Goal: Task Accomplishment & Management: Manage account settings

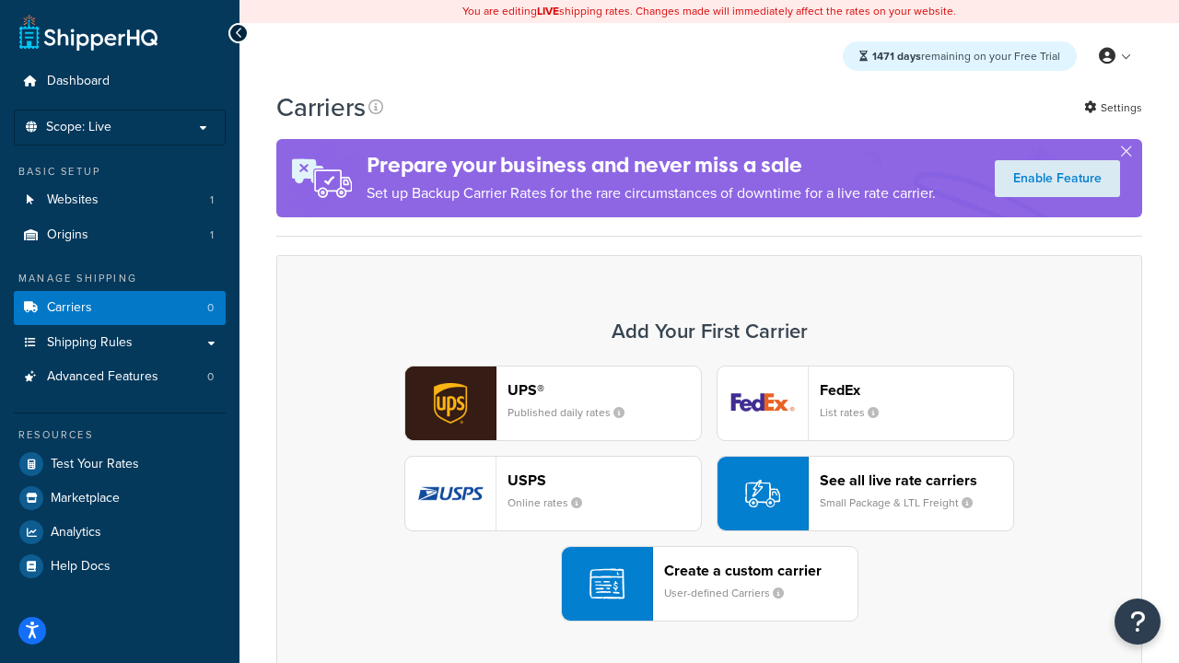
click at [709, 494] on div "UPS® Published daily rates FedEx List rates USPS Online rates See all live rate…" at bounding box center [709, 494] width 827 height 256
click at [916, 389] on header "FedEx" at bounding box center [915, 389] width 193 height 17
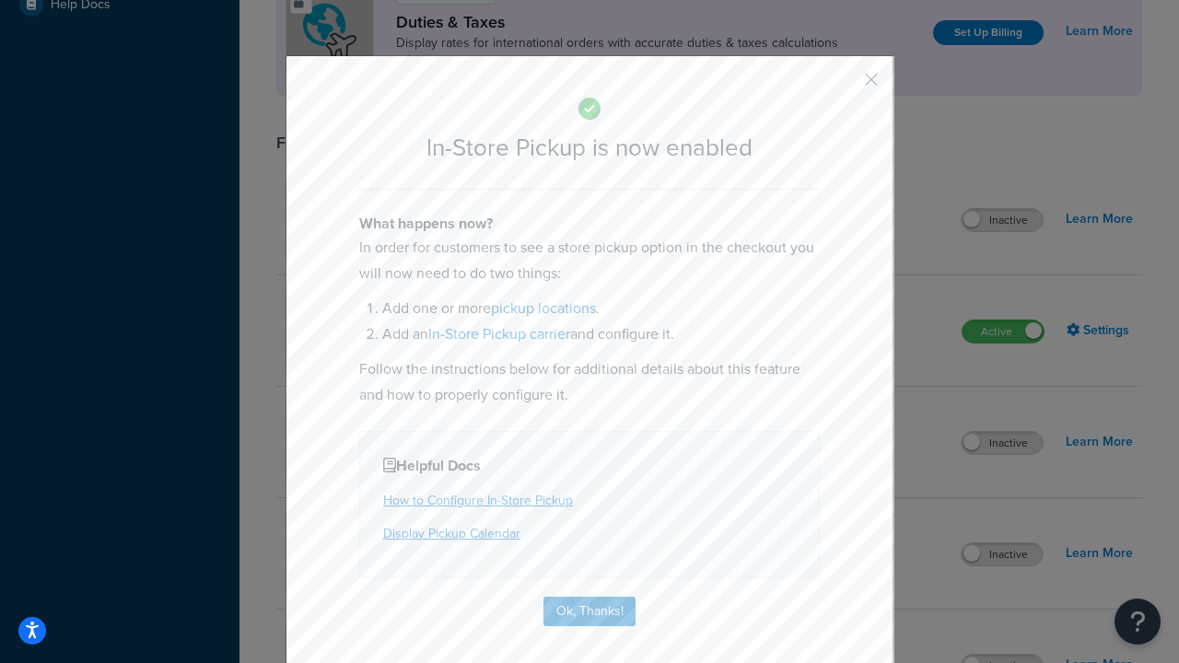
click at [843, 86] on button "button" at bounding box center [844, 86] width 5 height 5
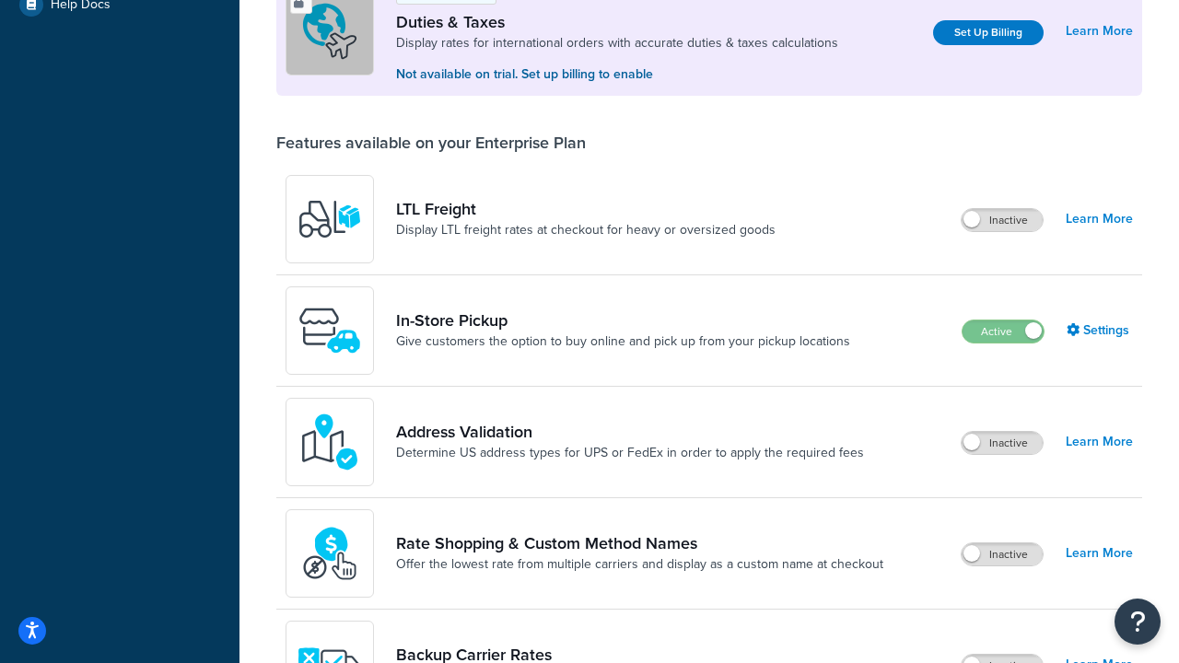
scroll to position [562, 0]
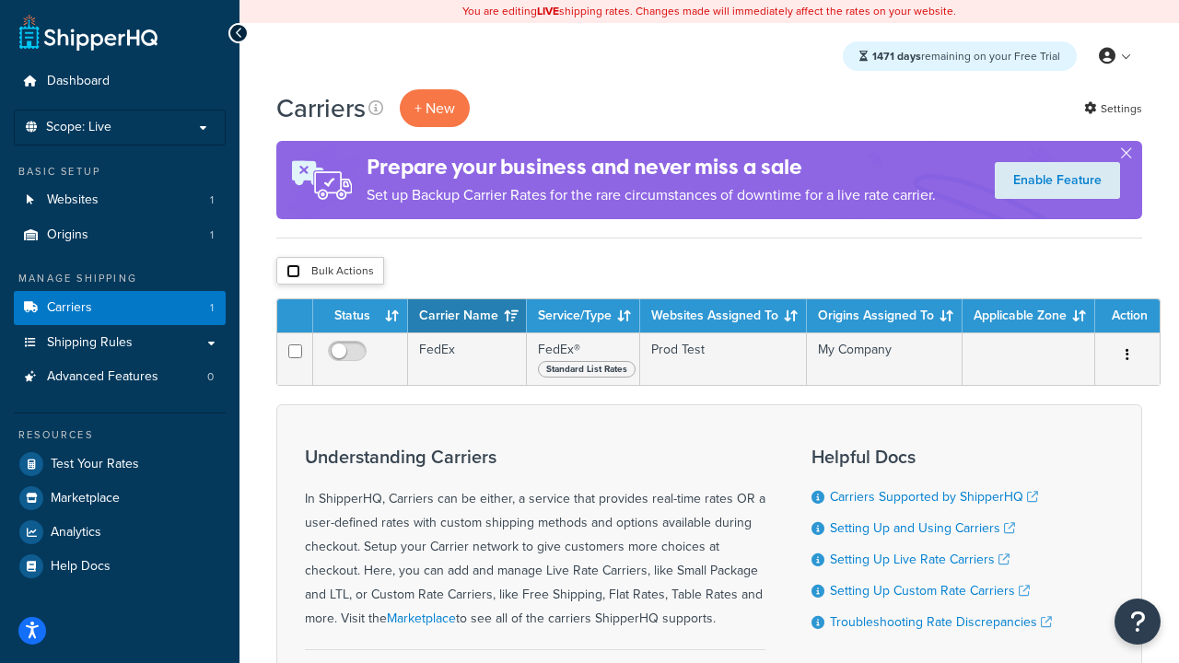
click at [293, 272] on input "checkbox" at bounding box center [293, 271] width 14 height 14
checkbox input "true"
click at [0, 0] on button "Delete" at bounding box center [0, 0] width 0 height 0
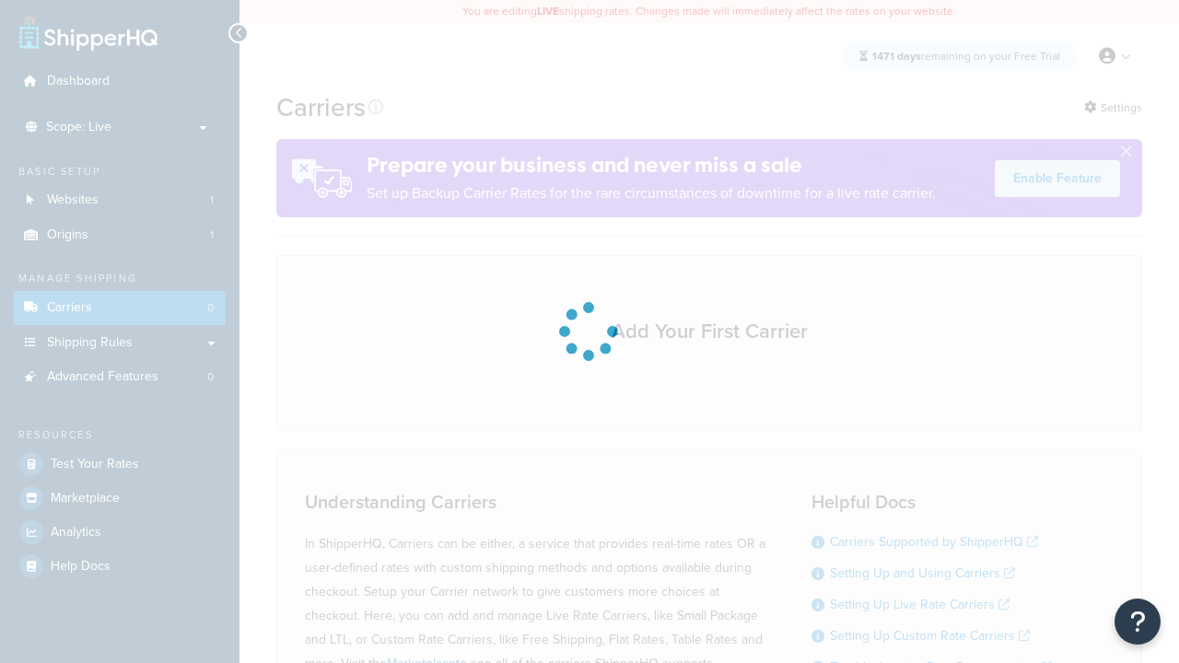
scroll to position [162, 0]
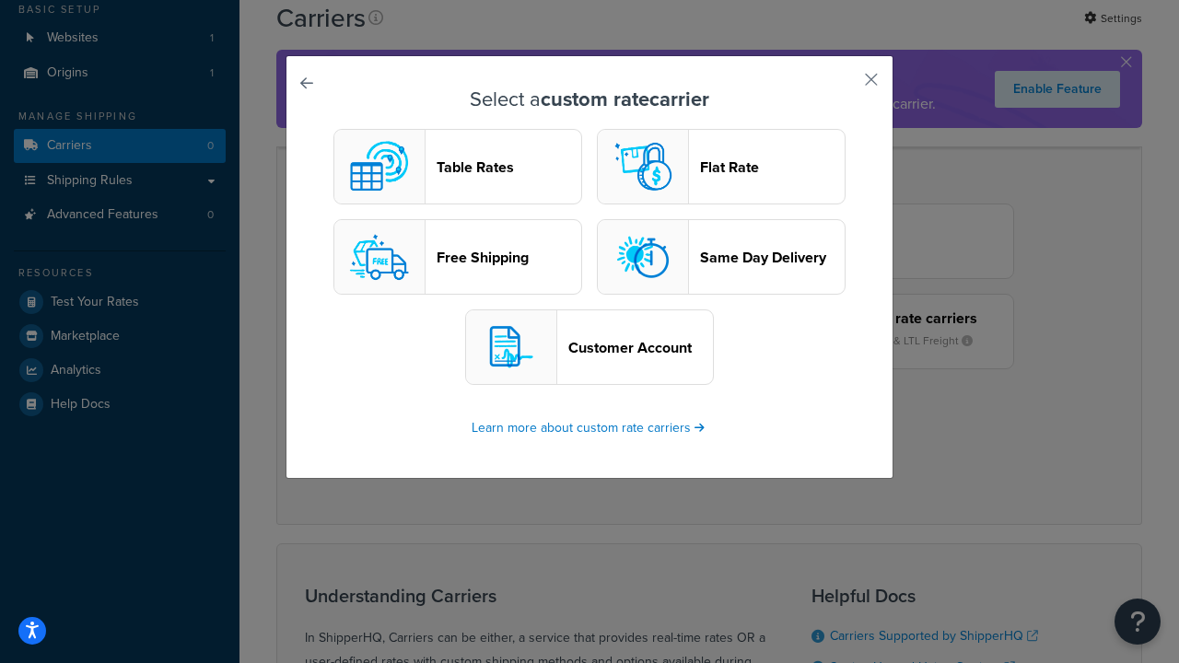
click at [458, 167] on header "Table Rates" at bounding box center [508, 166] width 145 height 17
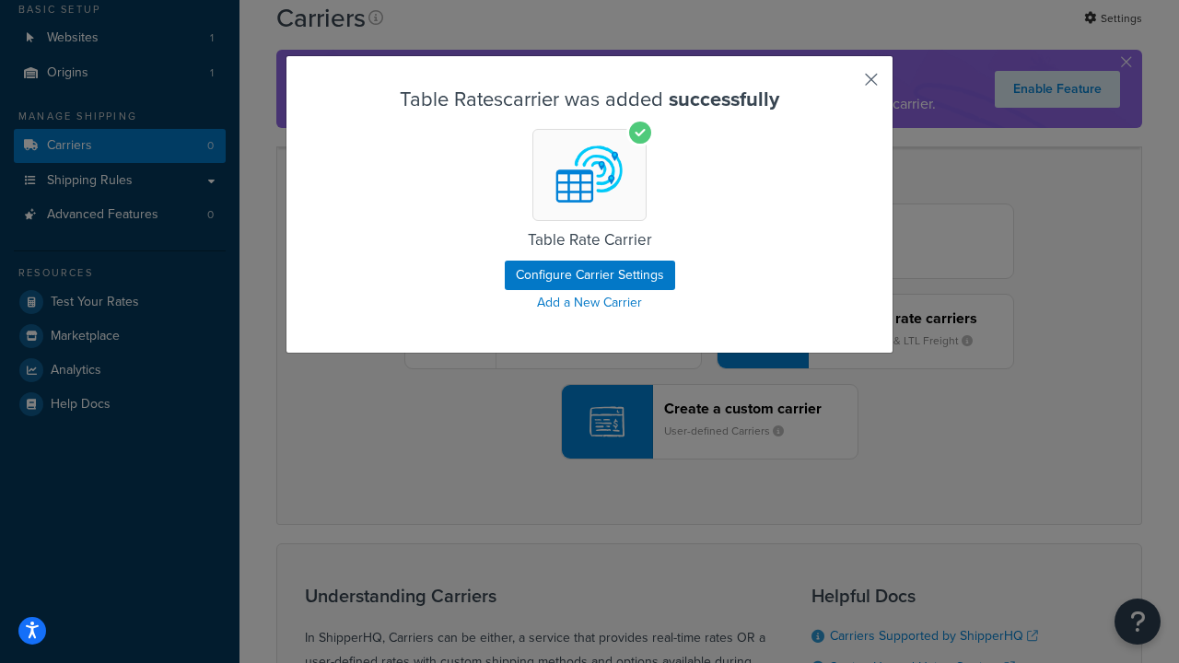
click at [843, 86] on button "button" at bounding box center [844, 86] width 5 height 5
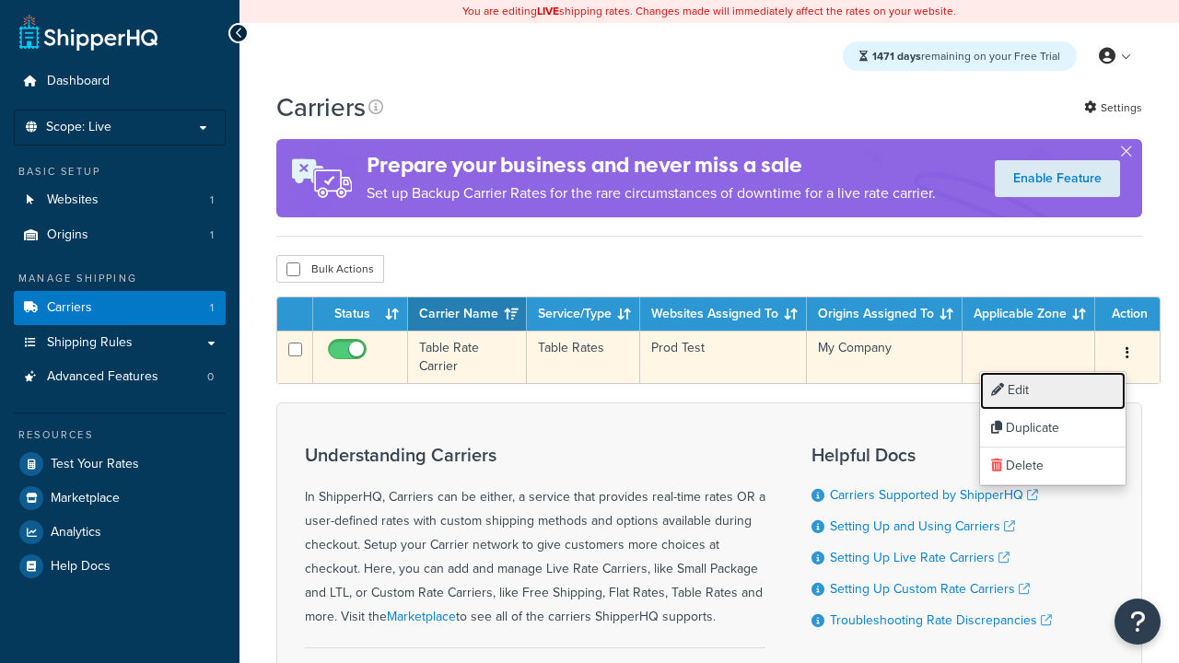
click at [1052, 390] on link "Edit" at bounding box center [1052, 391] width 145 height 38
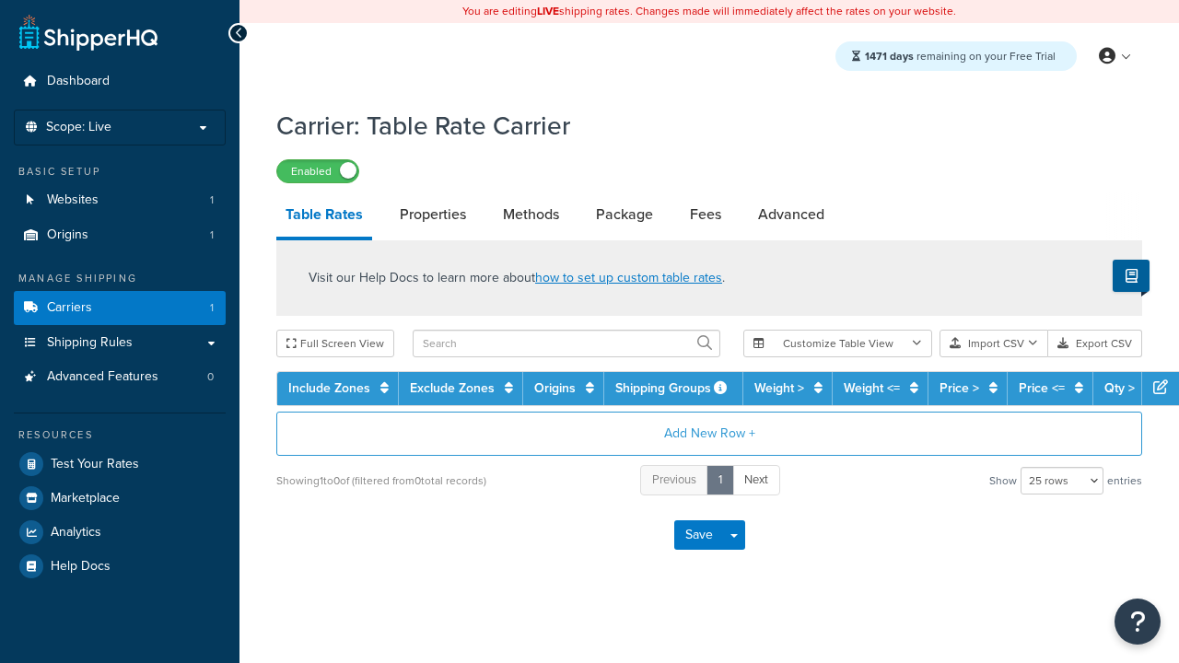
select select "25"
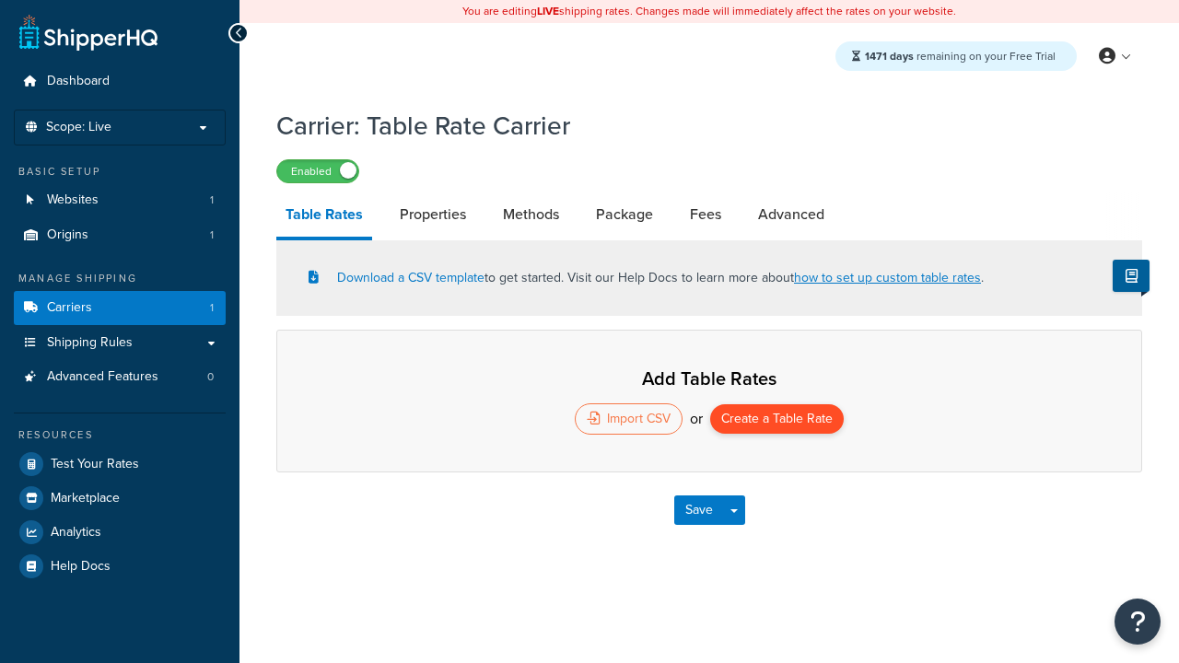
click at [776, 421] on button "Create a Table Rate" at bounding box center [777, 418] width 134 height 29
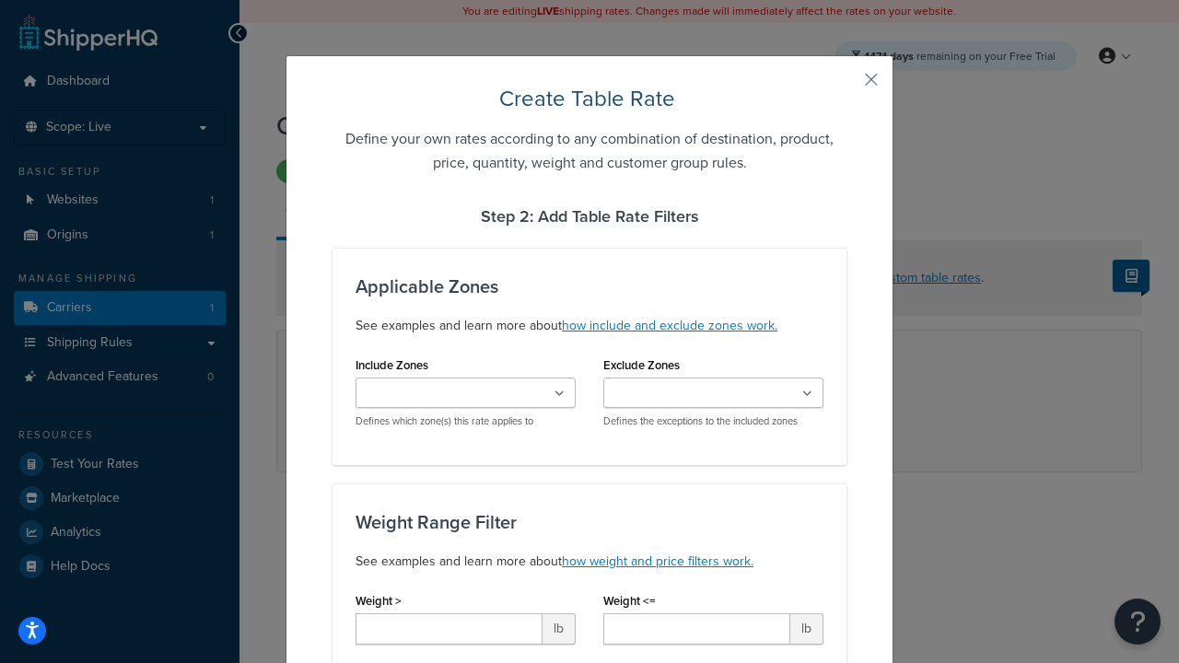
scroll to position [1151, 0]
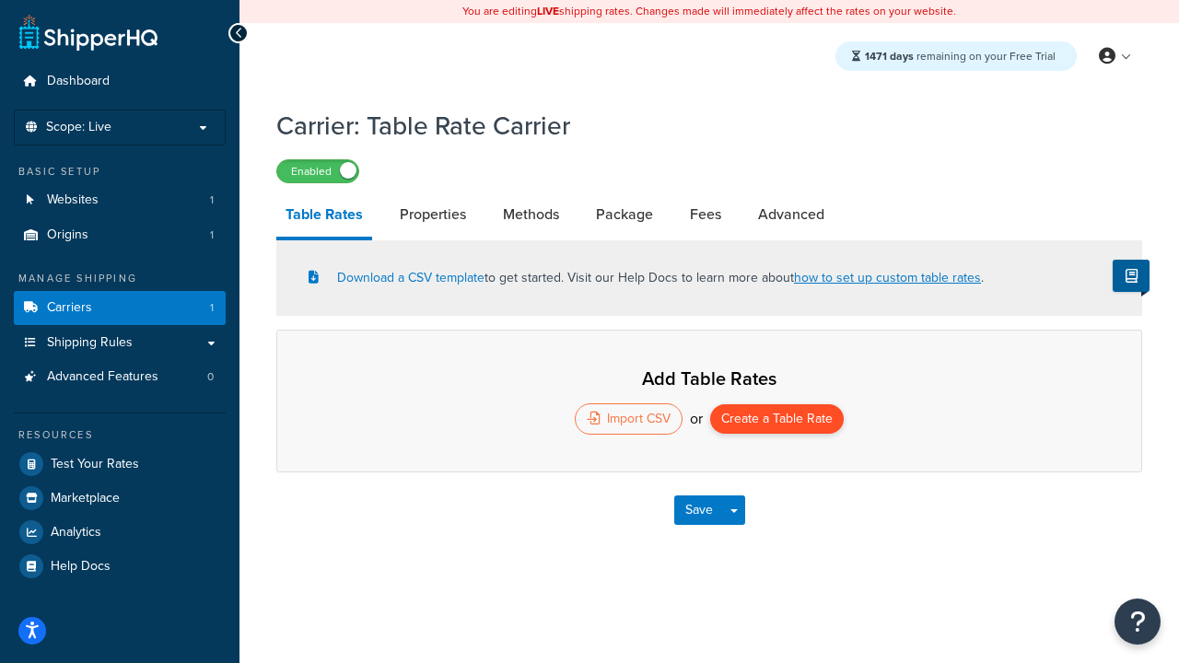
select select "25"
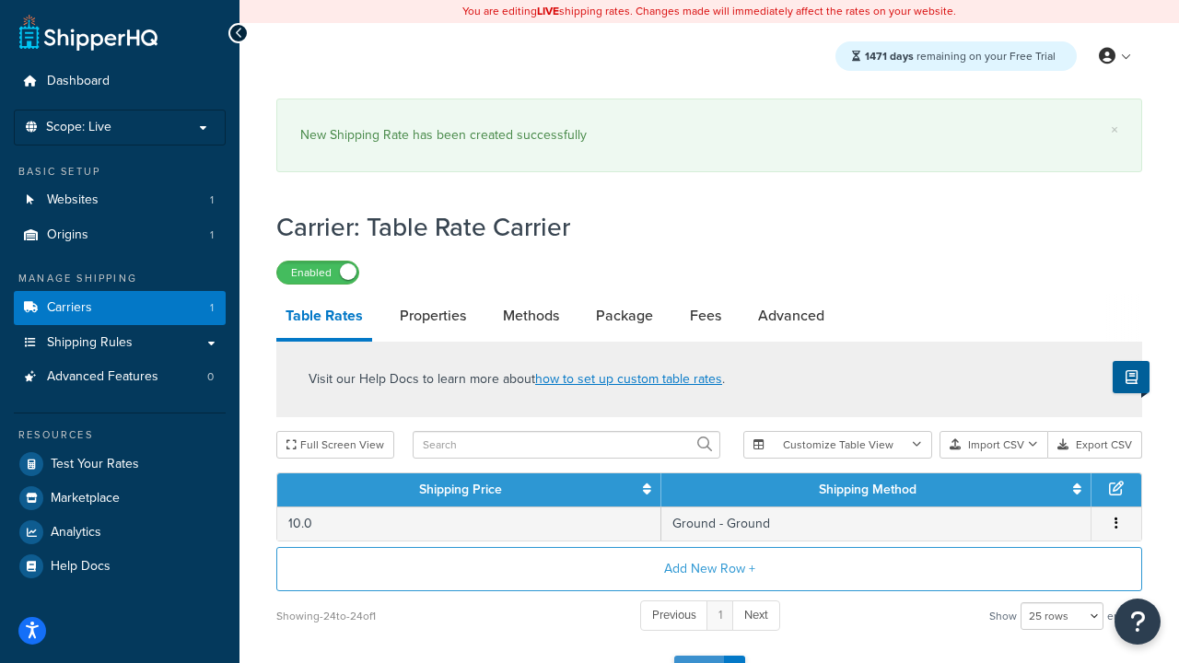
click at [698, 656] on button "Save" at bounding box center [699, 670] width 50 height 29
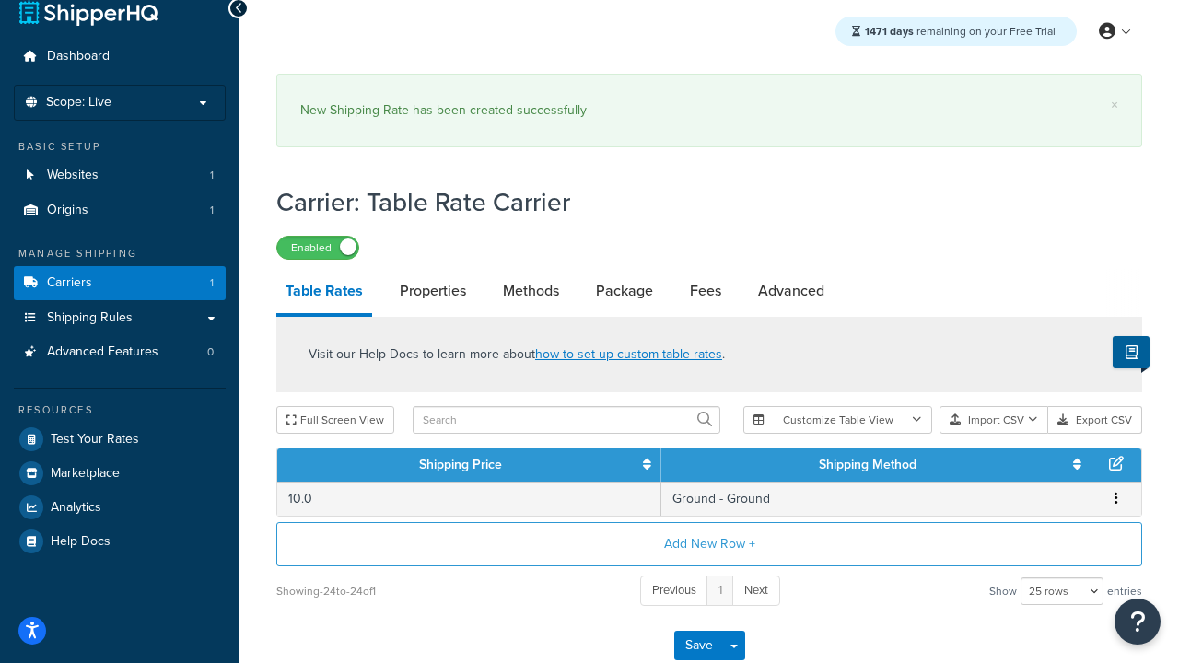
scroll to position [0, 0]
